Goal: Find specific page/section

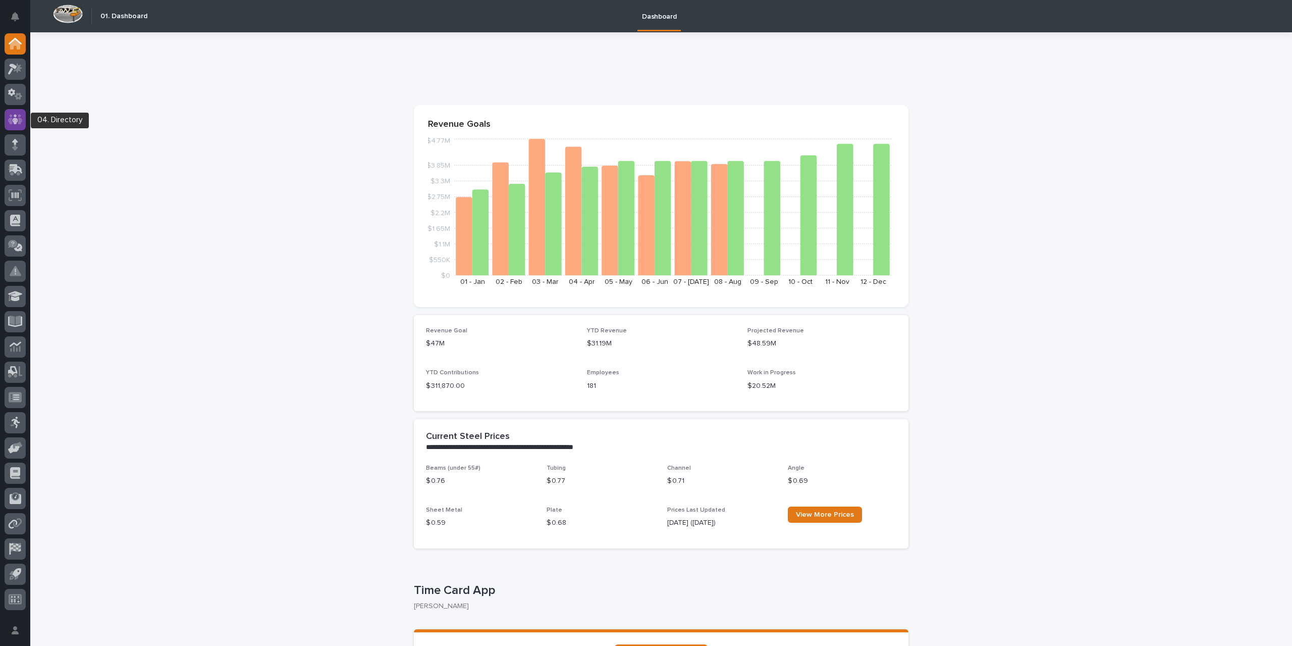
click at [9, 117] on icon at bounding box center [15, 120] width 15 height 12
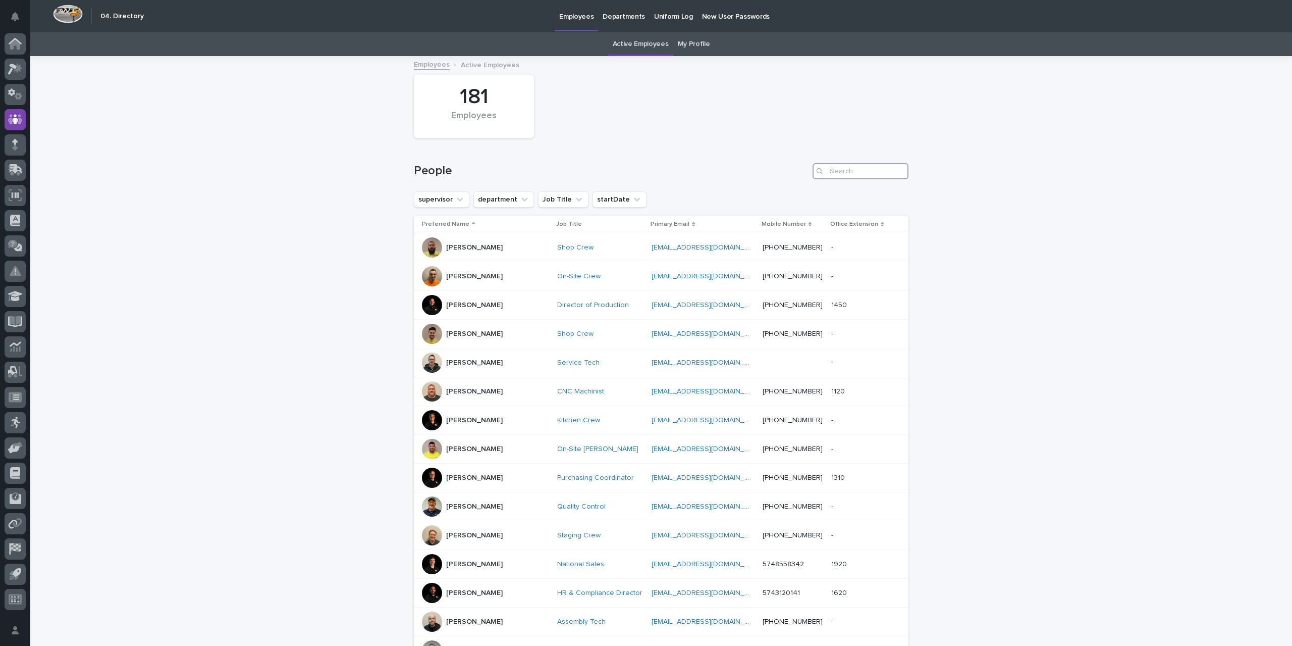
click at [848, 174] on input "Search" at bounding box center [861, 171] width 96 height 16
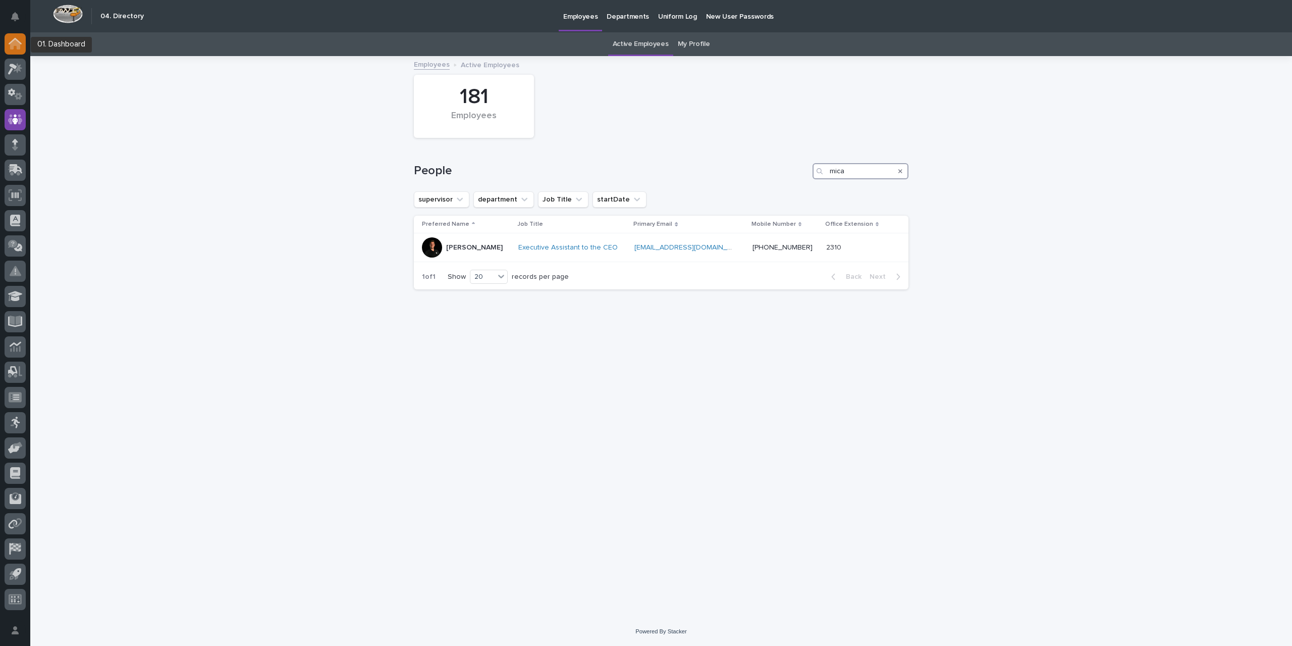
type input "mica"
click at [13, 44] on icon at bounding box center [15, 44] width 10 height 10
